Goal: Navigation & Orientation: Find specific page/section

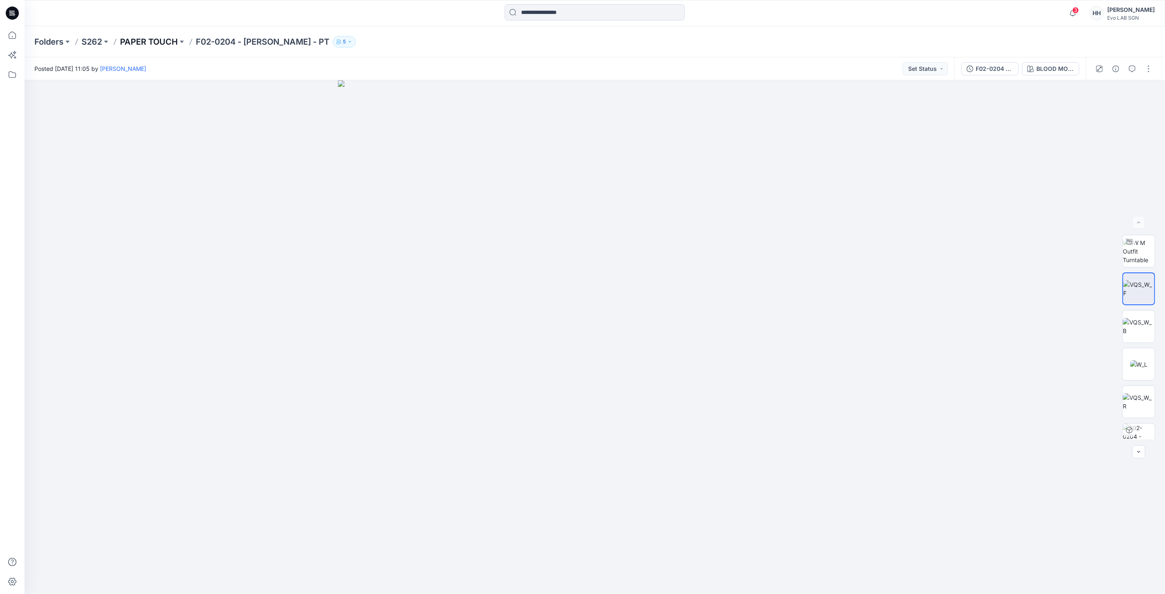
drag, startPoint x: 0, startPoint y: 0, endPoint x: 145, endPoint y: 43, distance: 151.4
click at [145, 43] on p "PAPER TOUCH" at bounding box center [149, 41] width 58 height 11
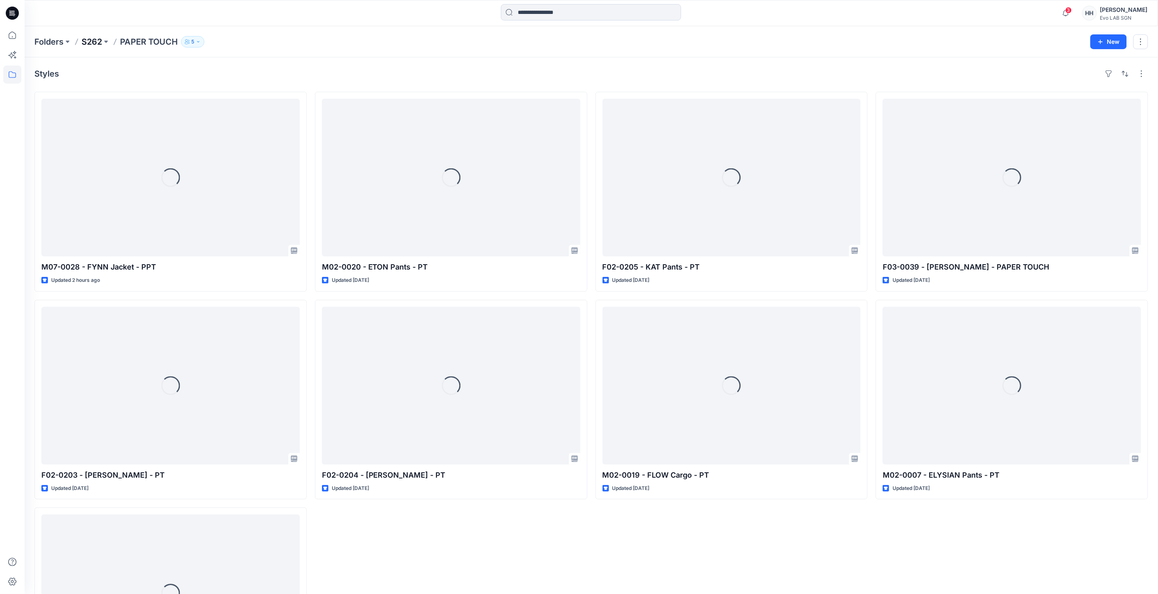
click at [92, 36] on p "S262" at bounding box center [92, 41] width 20 height 11
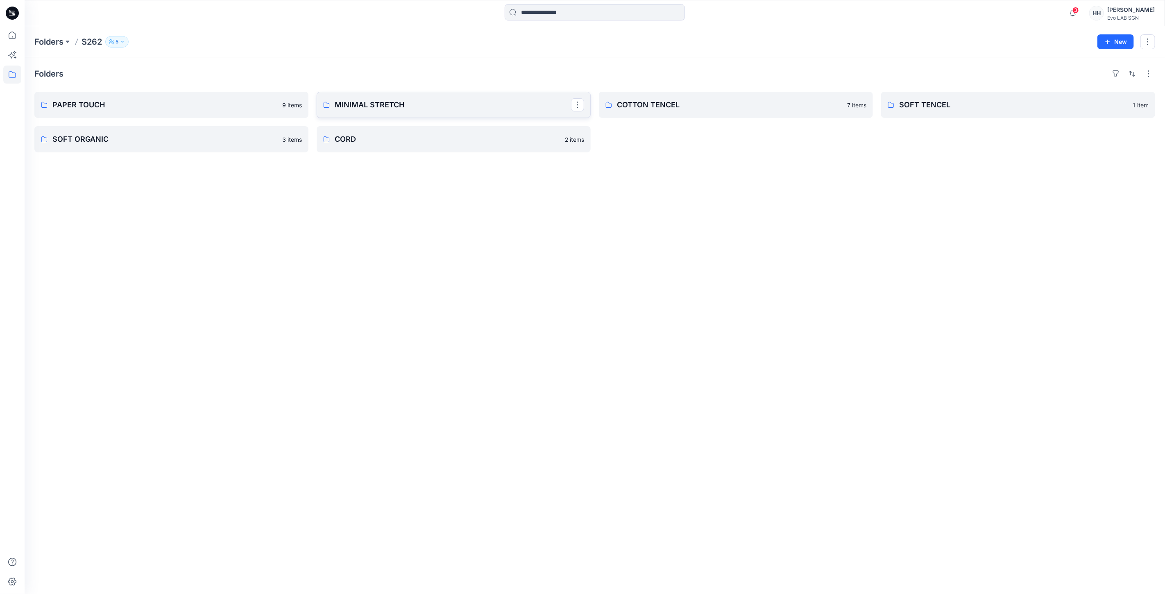
click at [363, 101] on p "MINIMAL STRETCH" at bounding box center [453, 104] width 236 height 11
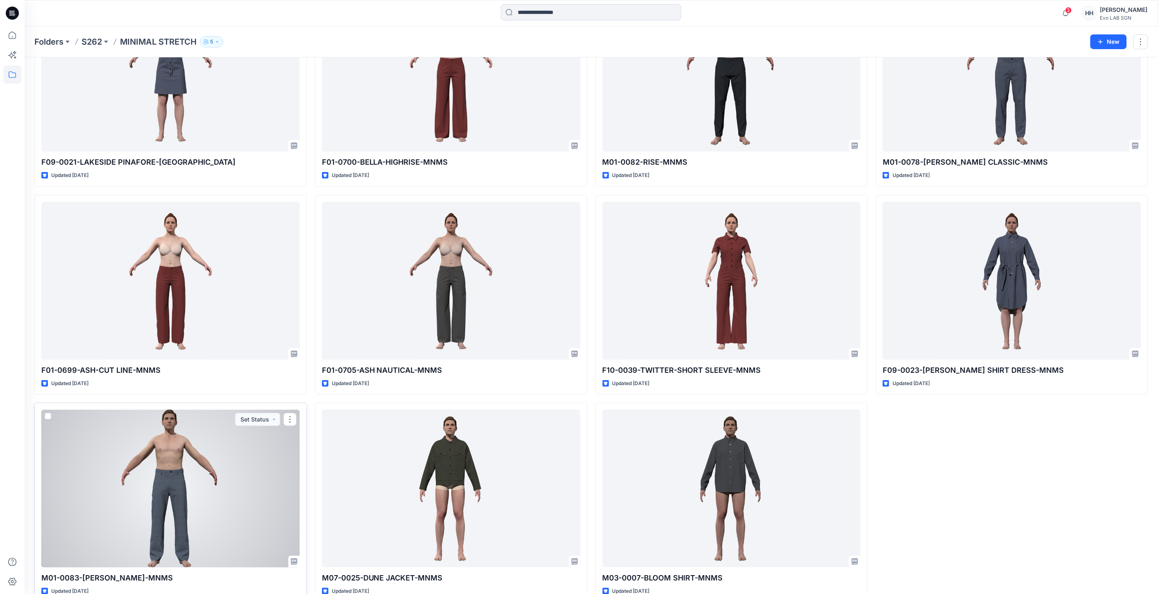
scroll to position [123, 0]
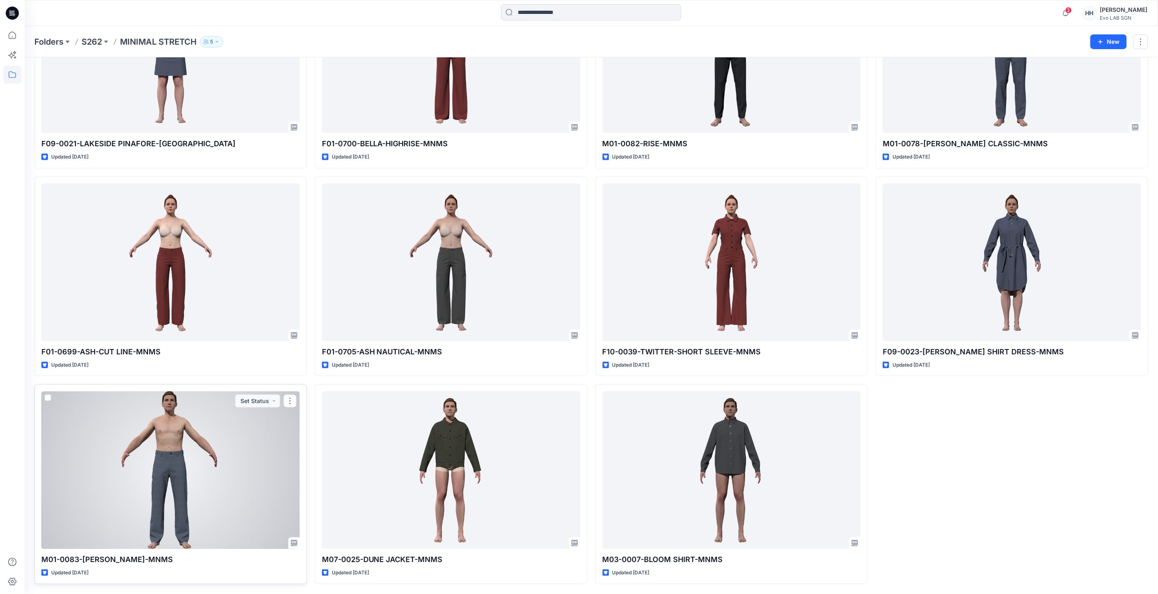
click at [199, 465] on div at bounding box center [170, 470] width 258 height 158
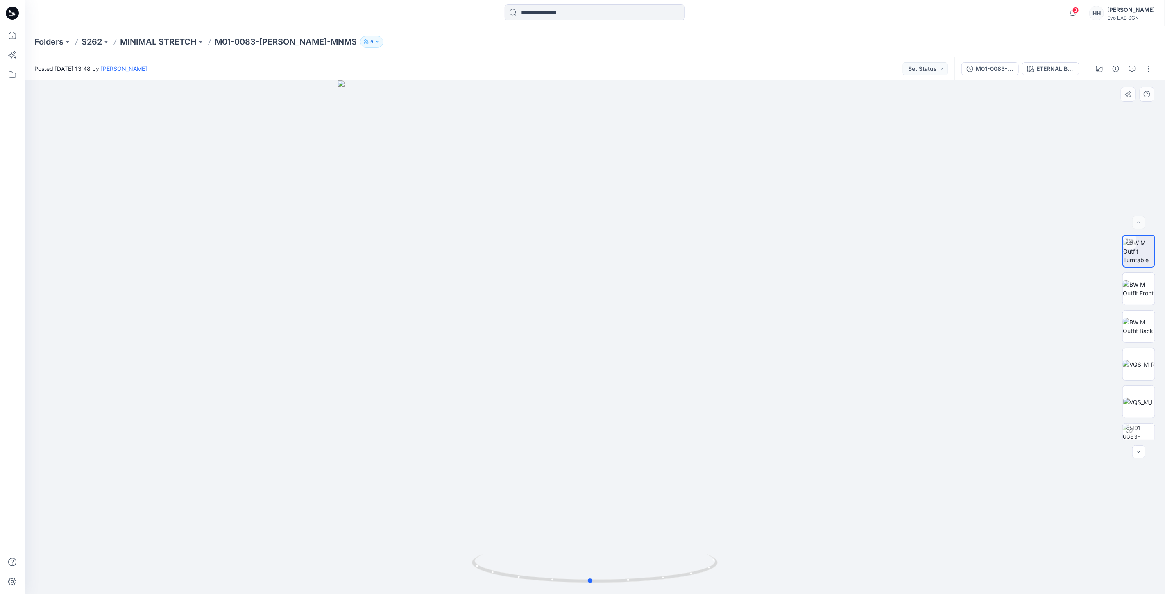
drag, startPoint x: 594, startPoint y: 584, endPoint x: 836, endPoint y: 570, distance: 241.7
click at [836, 570] on div at bounding box center [595, 337] width 1140 height 514
